Goal: Find specific page/section: Find specific page/section

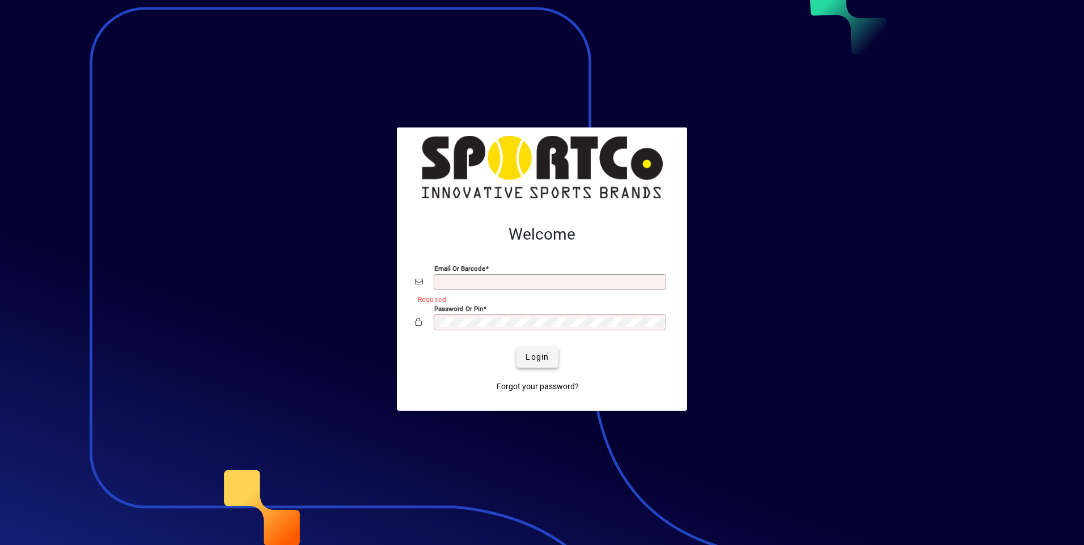
type input "**********"
click at [535, 356] on span "Login" at bounding box center [537, 357] width 23 height 12
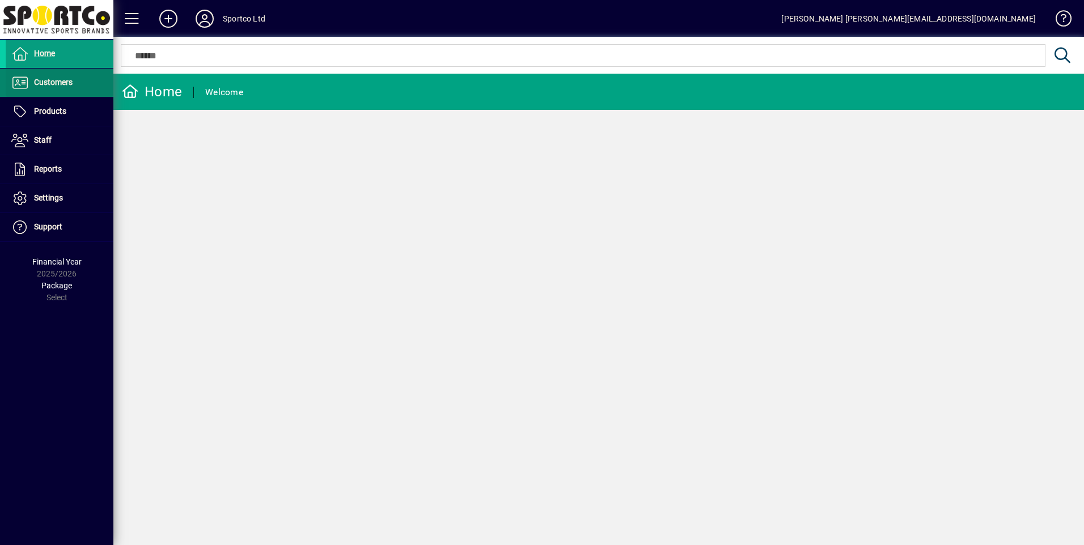
click at [52, 84] on span "Customers" at bounding box center [53, 82] width 39 height 9
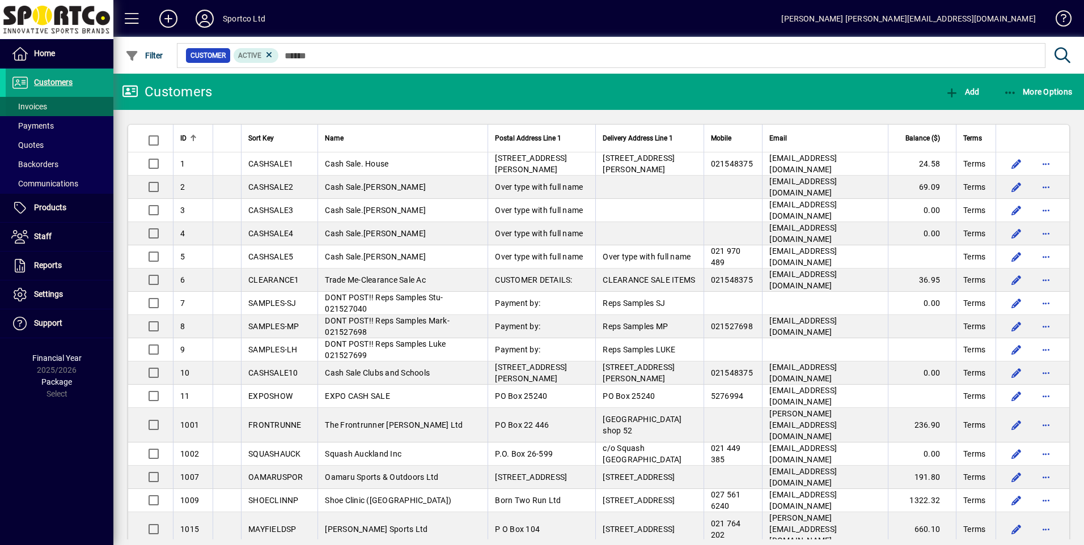
click at [43, 107] on span "Invoices" at bounding box center [29, 106] width 36 height 9
